Goal: Check status: Check status

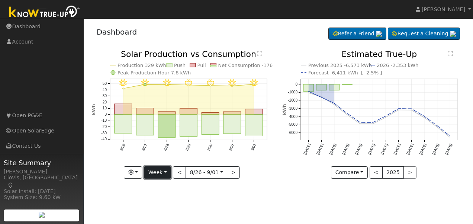
click at [158, 172] on button "Week" at bounding box center [157, 172] width 27 height 13
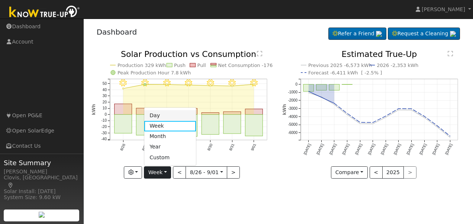
click at [158, 116] on link "Day" at bounding box center [170, 115] width 52 height 10
type input "[DATE]"
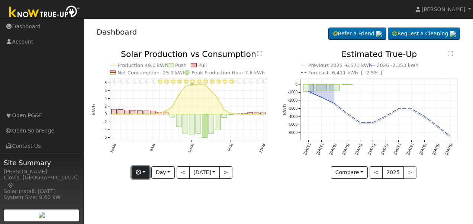
click at [143, 173] on button "button" at bounding box center [141, 172] width 18 height 13
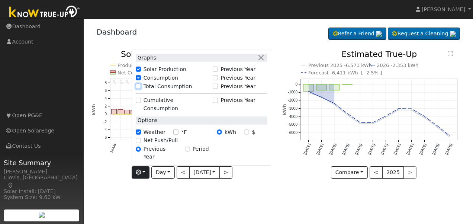
click at [137, 89] on input "Total Consumption" at bounding box center [138, 86] width 5 height 5
checkbox input "true"
click at [256, 182] on div "11PM - Clear 10PM - Clear 9PM - Clear 8PM - Clear 7PM - Clear 6PM - Clear 5PM -…" at bounding box center [182, 119] width 191 height 139
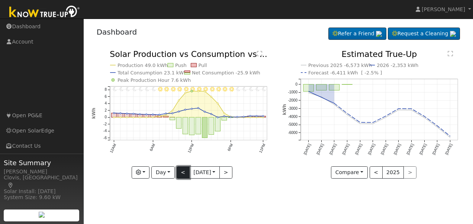
click at [180, 171] on button "<" at bounding box center [183, 172] width 13 height 13
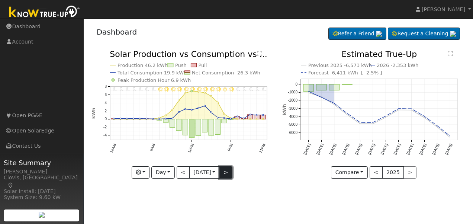
click at [227, 172] on button ">" at bounding box center [225, 172] width 13 height 13
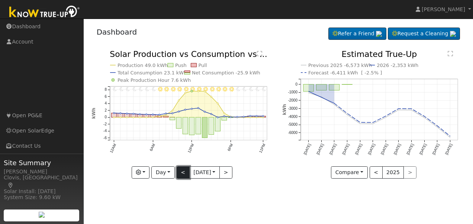
click at [180, 170] on button "<" at bounding box center [183, 172] width 13 height 13
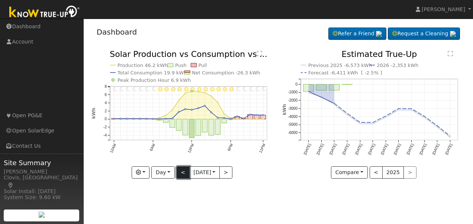
click at [182, 169] on button "<" at bounding box center [183, 172] width 13 height 13
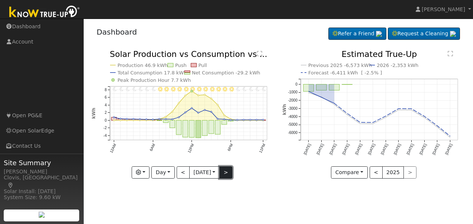
click at [224, 171] on button ">" at bounding box center [225, 172] width 13 height 13
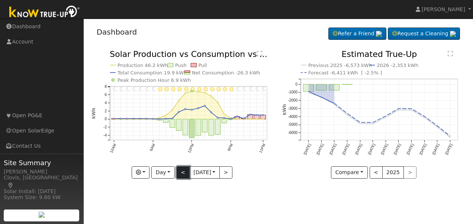
click at [182, 176] on button "<" at bounding box center [183, 172] width 13 height 13
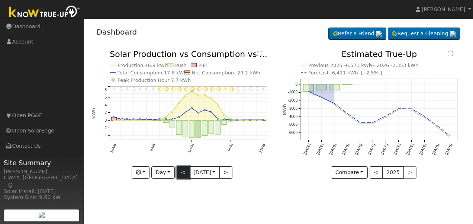
click at [182, 176] on button "<" at bounding box center [183, 172] width 13 height 13
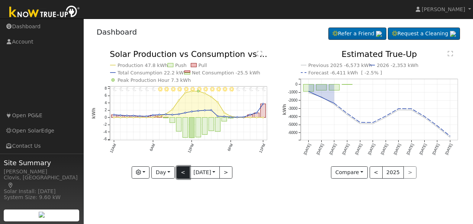
click at [182, 176] on button "<" at bounding box center [183, 172] width 13 height 13
click at [228, 172] on button ">" at bounding box center [225, 172] width 13 height 13
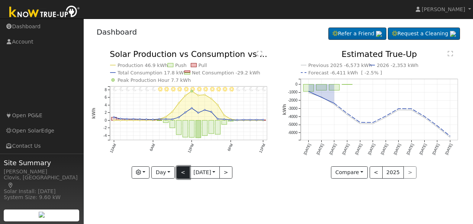
click at [183, 174] on button "<" at bounding box center [183, 172] width 13 height 13
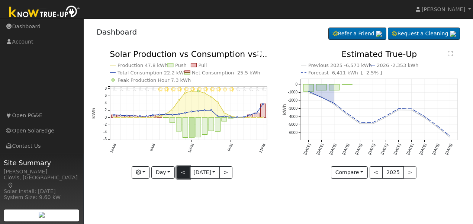
click at [183, 174] on button "<" at bounding box center [183, 172] width 13 height 13
click at [183, 172] on button "<" at bounding box center [183, 172] width 13 height 13
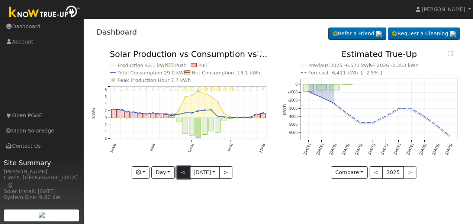
click at [183, 172] on button "<" at bounding box center [183, 172] width 13 height 13
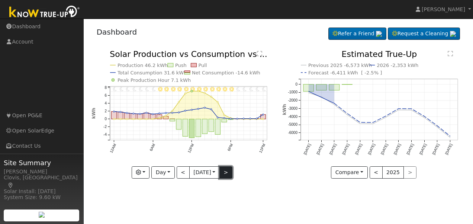
click at [232, 173] on button ">" at bounding box center [225, 172] width 13 height 13
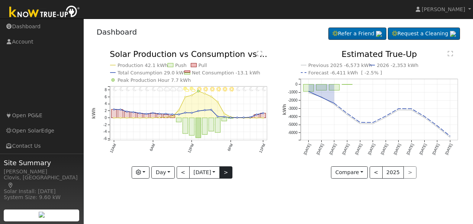
click at [232, 173] on icon "11PM - Clear 10PM - Clear 9PM - Clear 8PM - Clear 7PM - Clear 6PM - Clear 5PM -…" at bounding box center [182, 115] width 183 height 130
click at [228, 173] on button ">" at bounding box center [225, 172] width 13 height 13
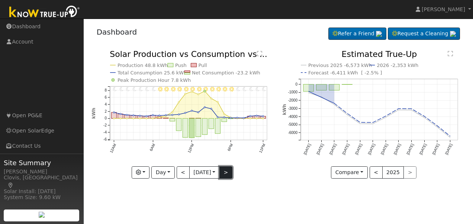
click at [228, 173] on button ">" at bounding box center [225, 172] width 13 height 13
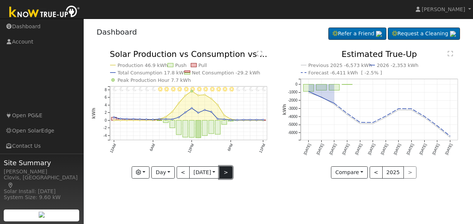
click at [228, 173] on button ">" at bounding box center [225, 172] width 13 height 13
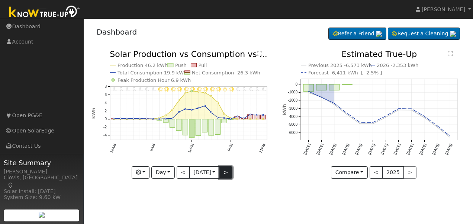
click at [228, 174] on button ">" at bounding box center [225, 172] width 13 height 13
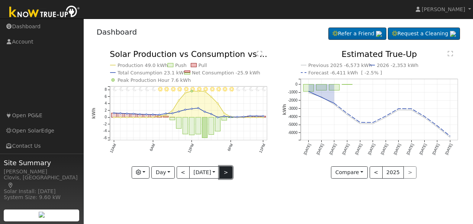
click at [230, 172] on button ">" at bounding box center [225, 172] width 13 height 13
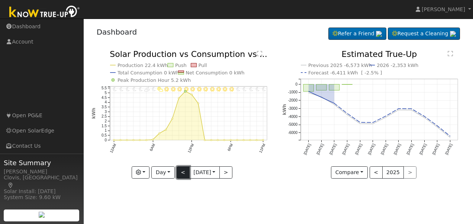
click at [181, 171] on button "<" at bounding box center [183, 172] width 13 height 13
type input "[DATE]"
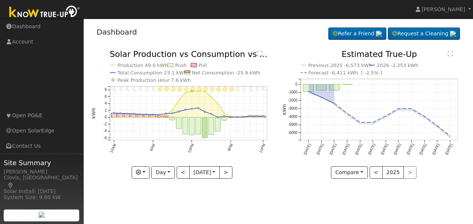
click at [264, 174] on icon "11PM - Clear 10PM - Clear 9PM - Clear 8PM - Clear 7PM - Clear 6PM - Clear 5PM -…" at bounding box center [182, 115] width 183 height 130
click at [282, 186] on div "Previous 2025 -6,573 kWh 2026 -2,353 kWh Forecast -6,411 kWh [ -2.5% ] [DATE] […" at bounding box center [374, 119] width 191 height 139
click at [450, 7] on span "[PERSON_NAME]" at bounding box center [444, 9] width 44 height 6
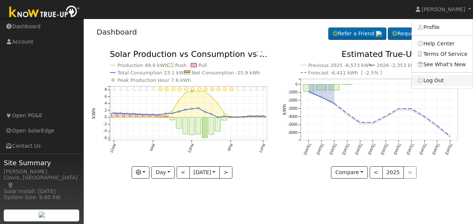
click at [440, 79] on link "Log Out" at bounding box center [442, 80] width 61 height 10
